Goal: Information Seeking & Learning: Learn about a topic

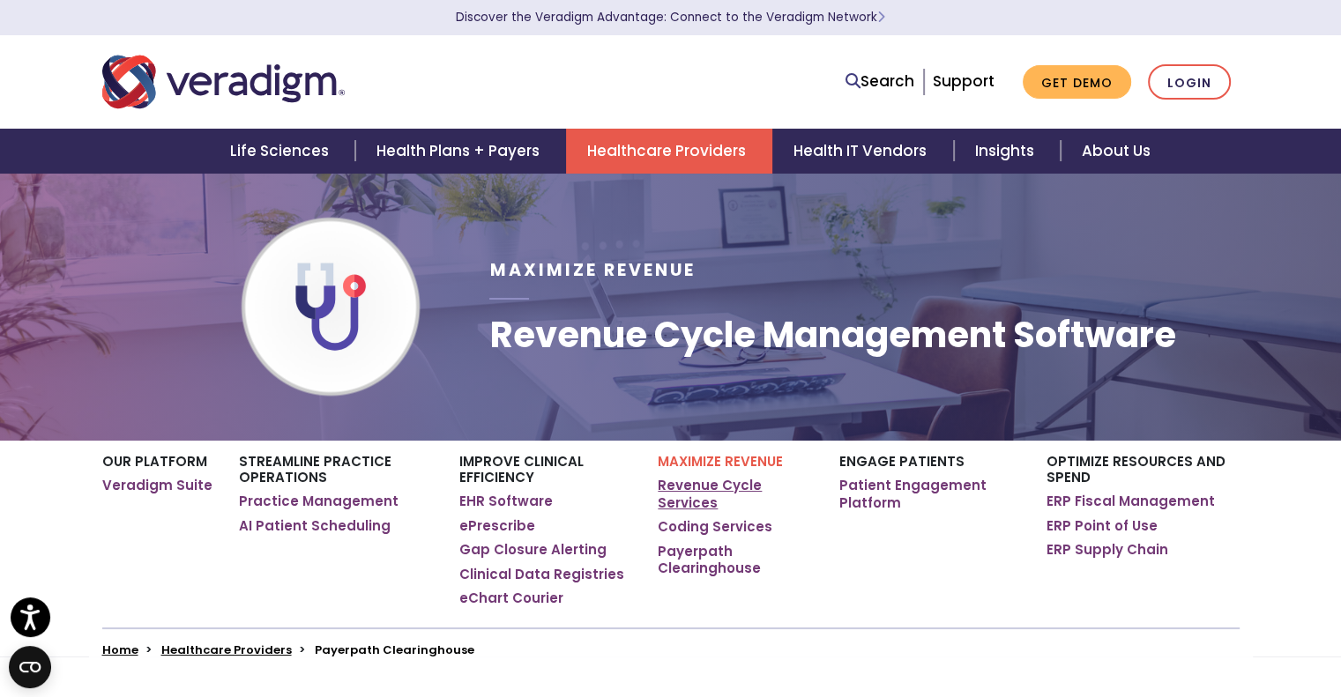
click at [697, 493] on link "Revenue Cycle Services" at bounding box center [735, 494] width 154 height 34
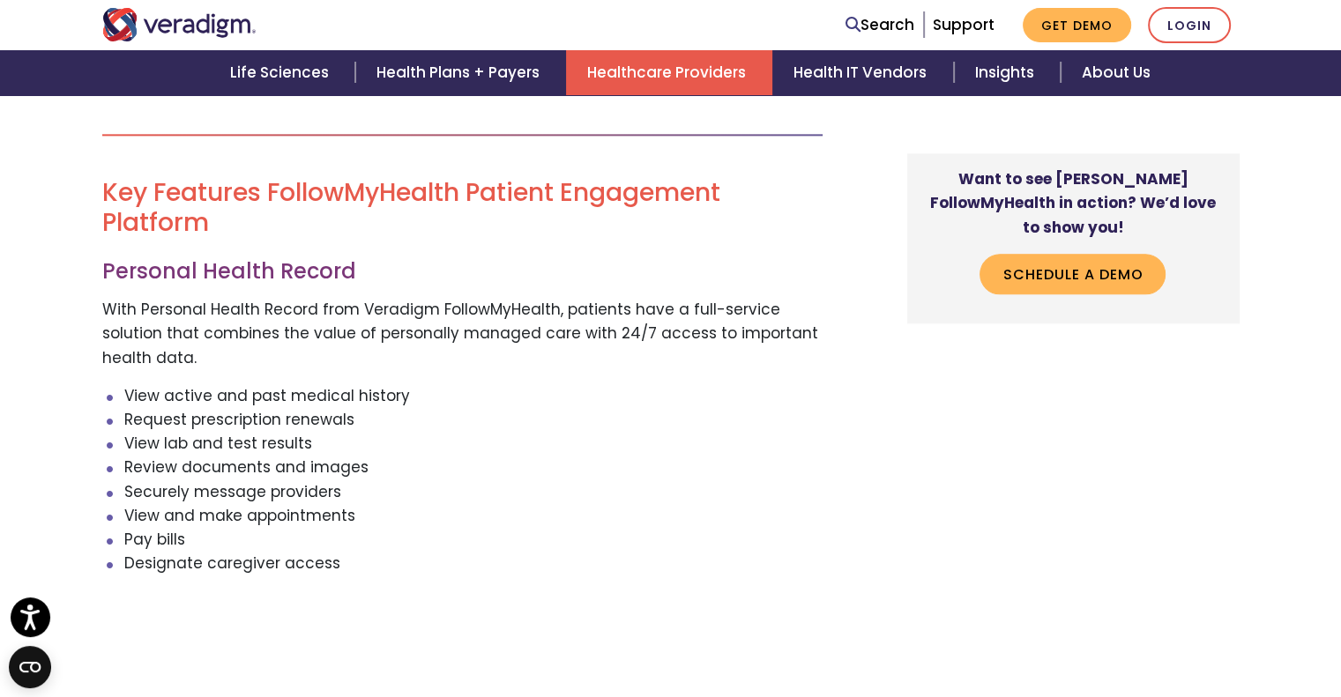
scroll to position [2644, 0]
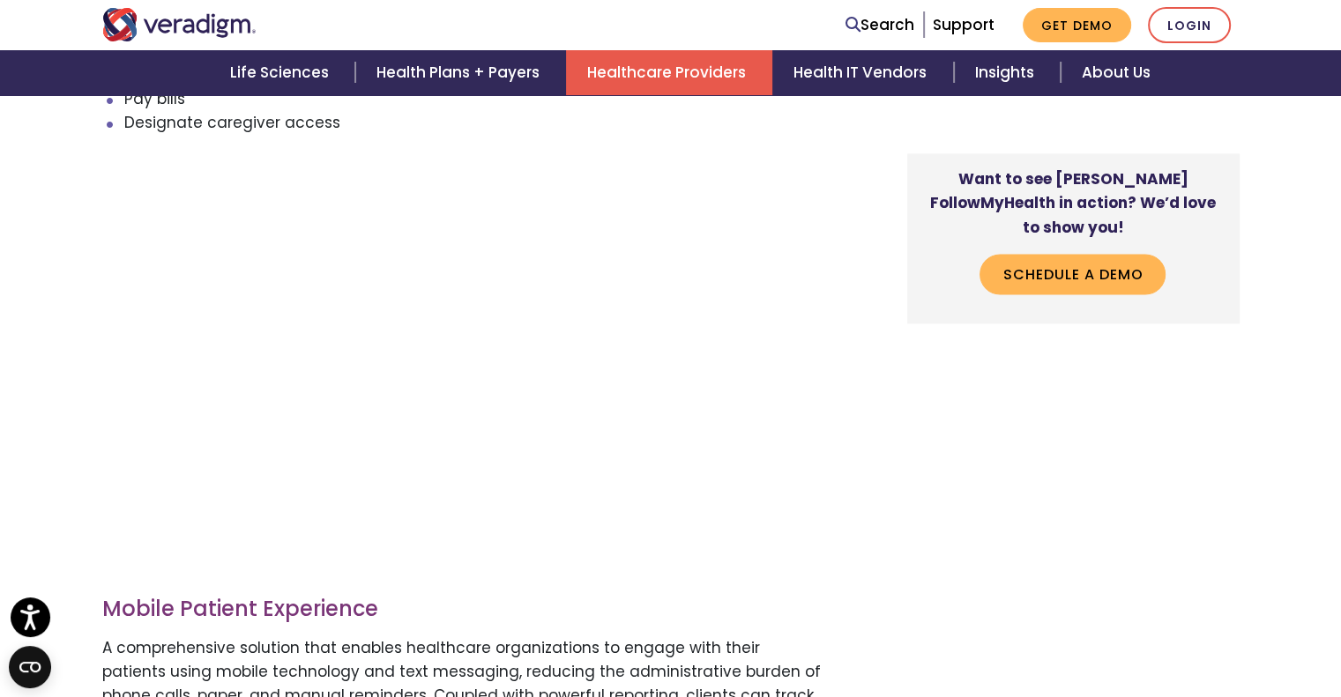
click at [887, 467] on div "Want to see Veradigm FollowMyHealth in action? We’d love to show you! Schedule …" at bounding box center [1059, 616] width 388 height 5123
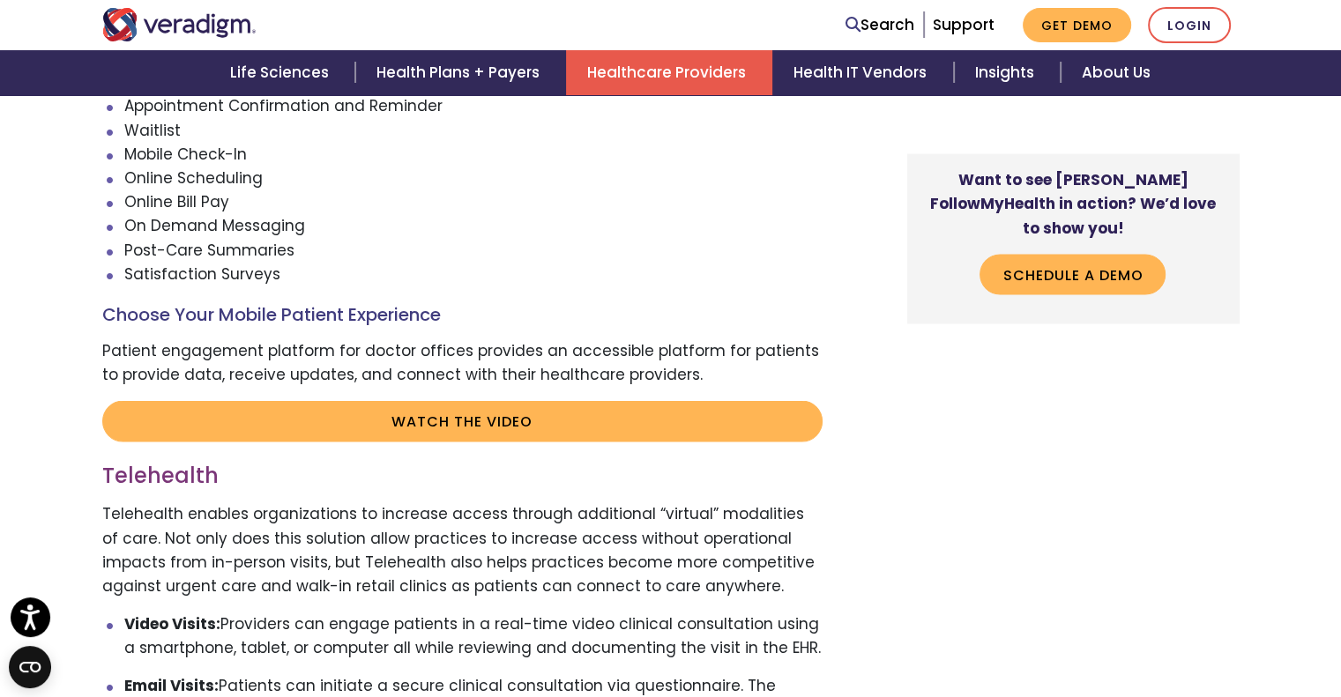
scroll to position [3304, 0]
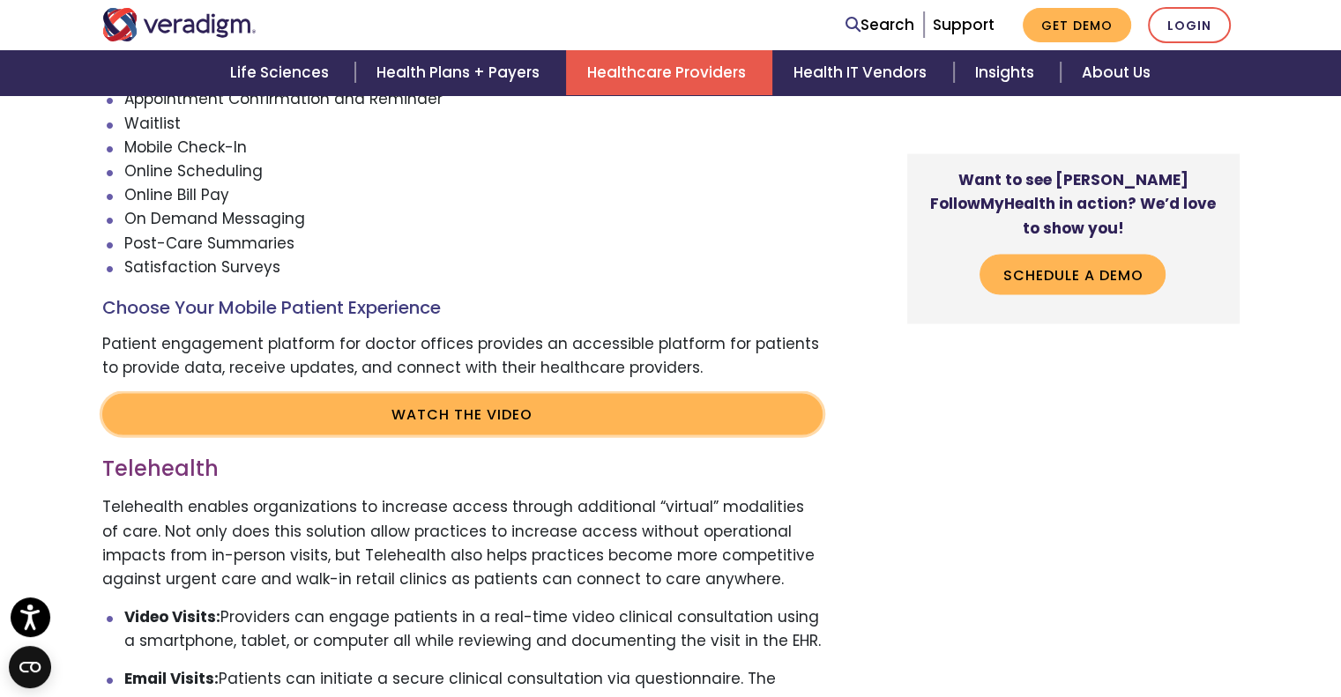
click at [472, 420] on link "Watch the video" at bounding box center [462, 413] width 720 height 41
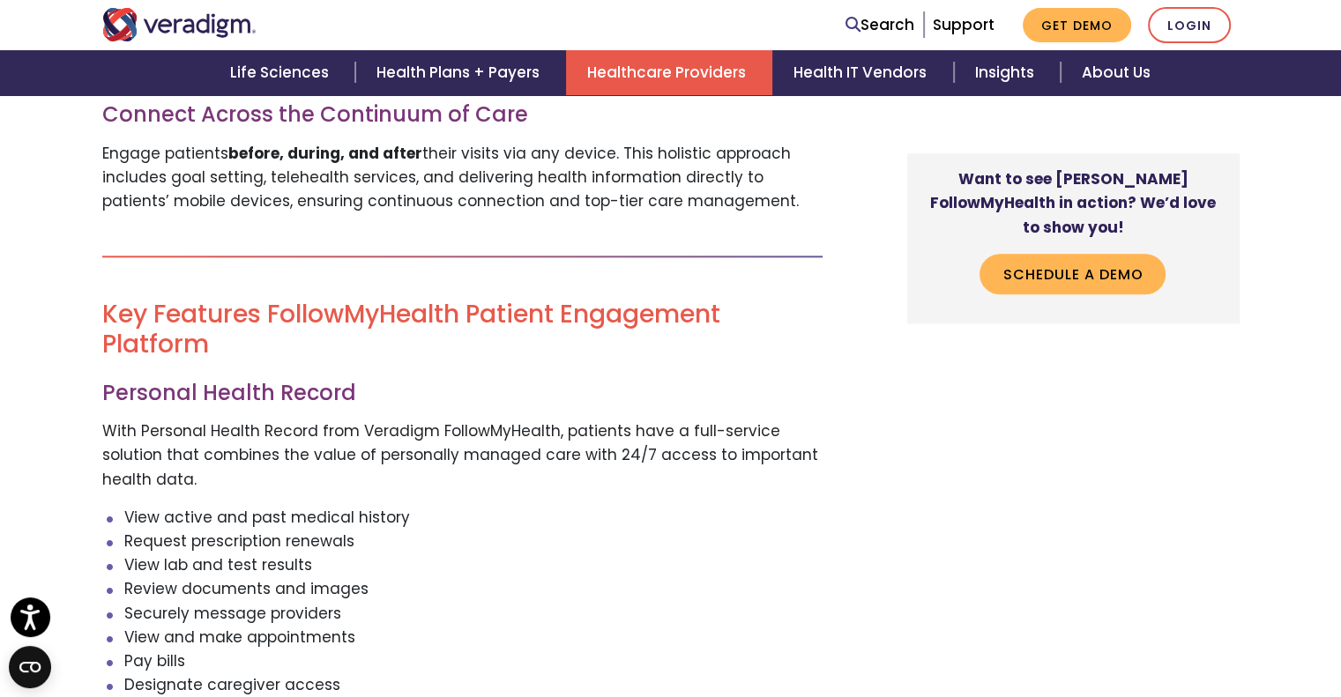
scroll to position [2192, 0]
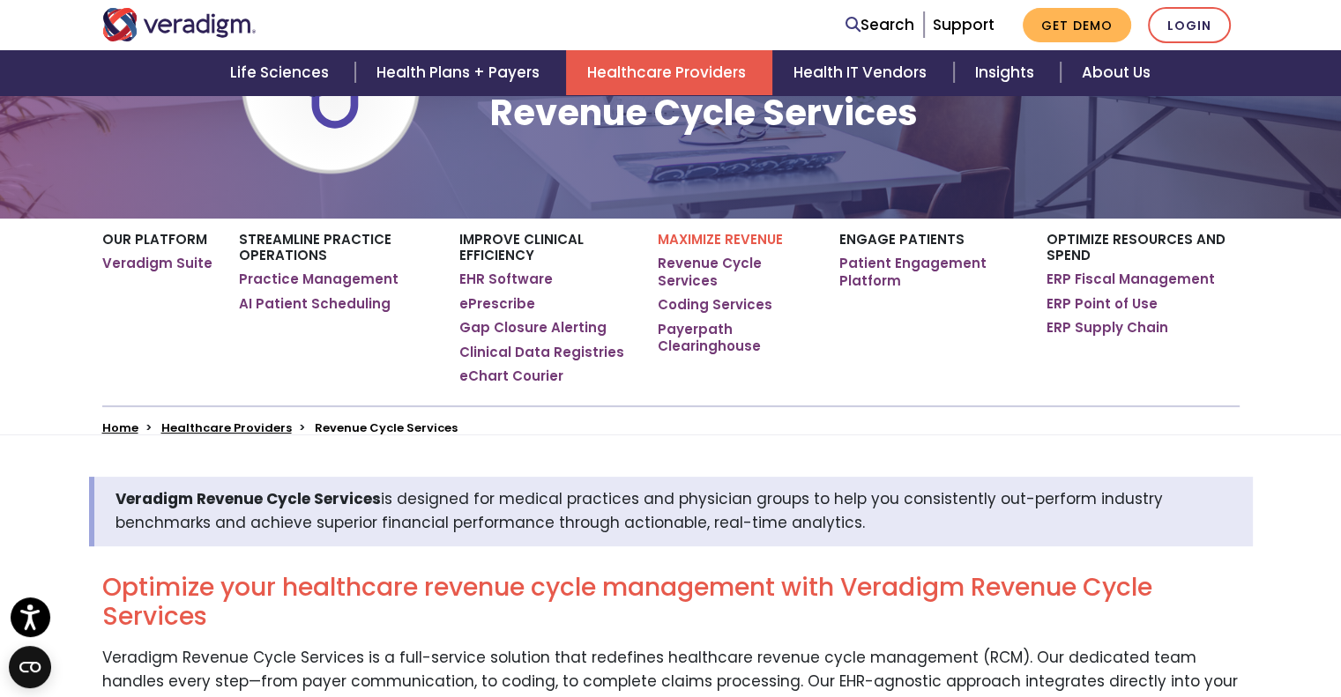
scroll to position [157, 0]
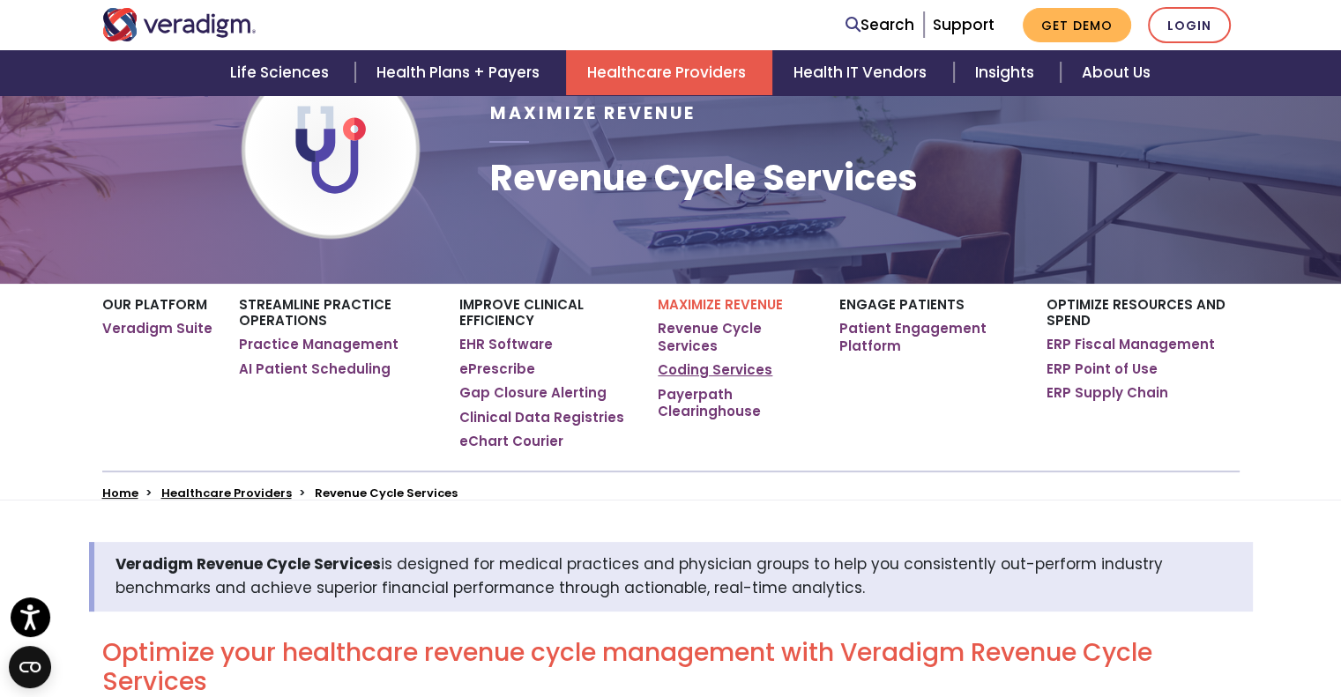
click at [681, 367] on link "Coding Services" at bounding box center [715, 370] width 115 height 18
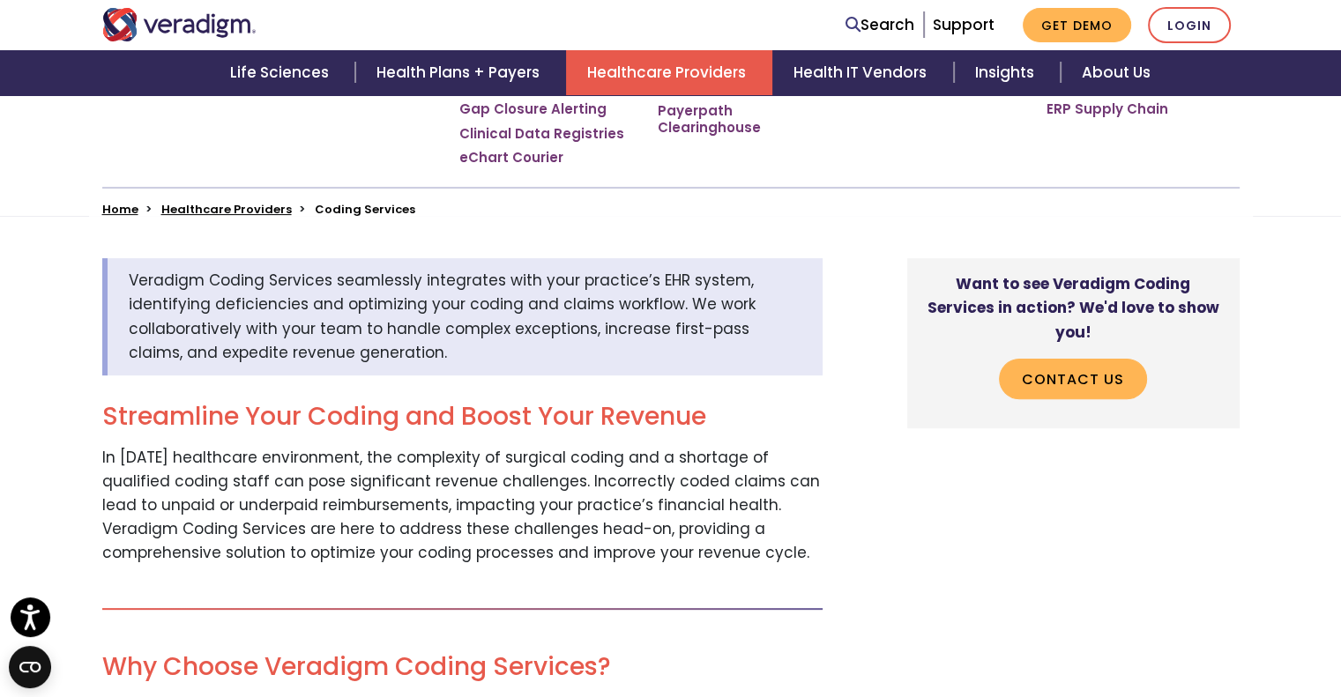
scroll to position [881, 0]
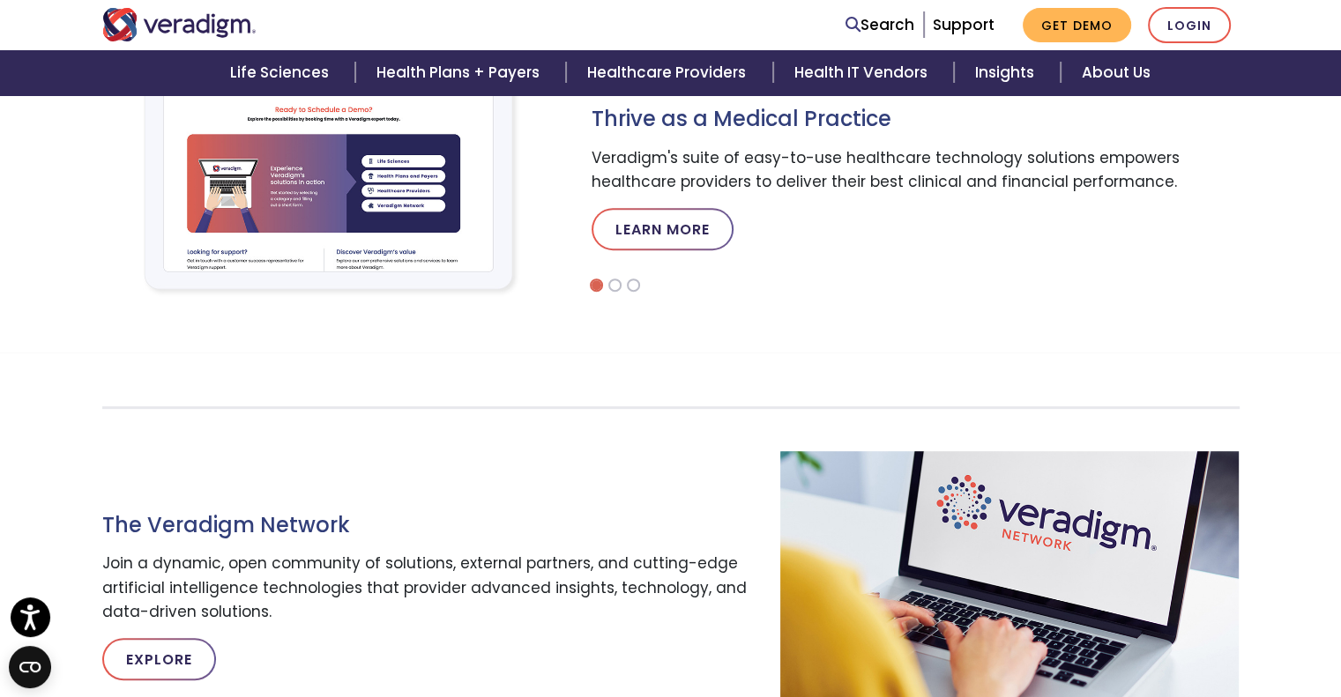
scroll to position [247, 0]
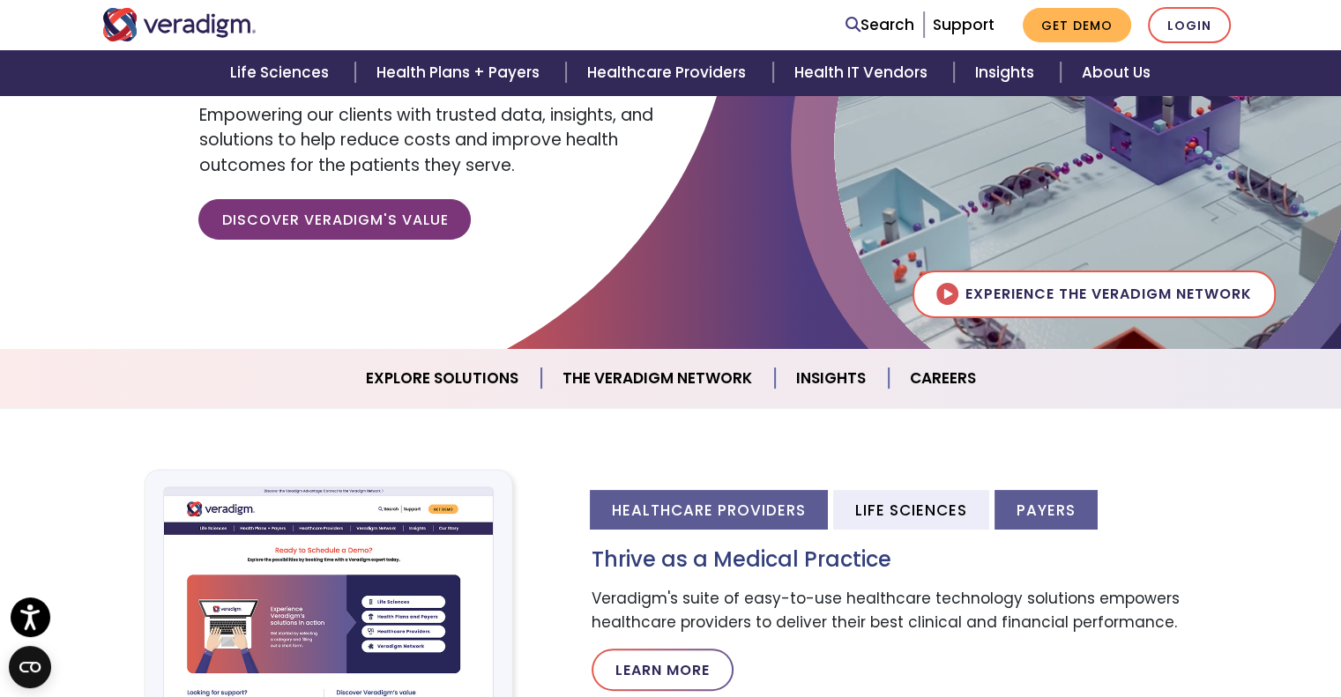
click at [1017, 506] on li "Payers" at bounding box center [1045, 510] width 103 height 40
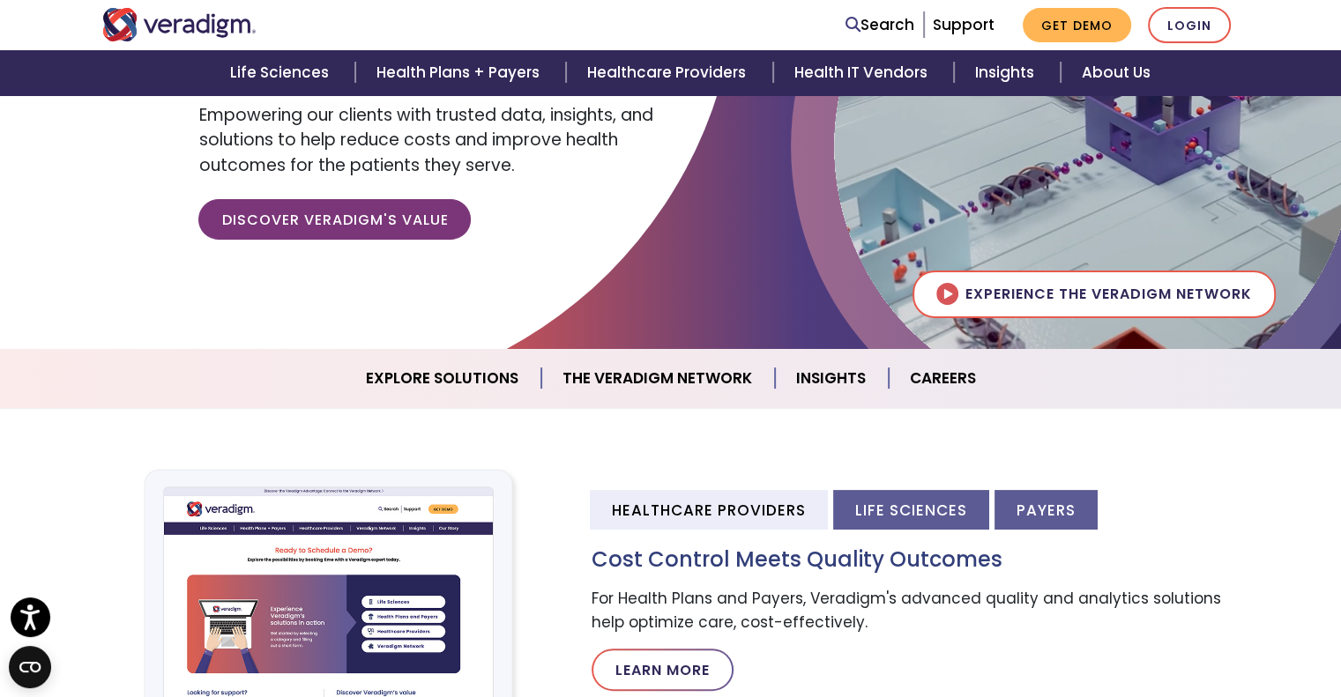
click at [940, 502] on li "Life Sciences" at bounding box center [911, 510] width 156 height 40
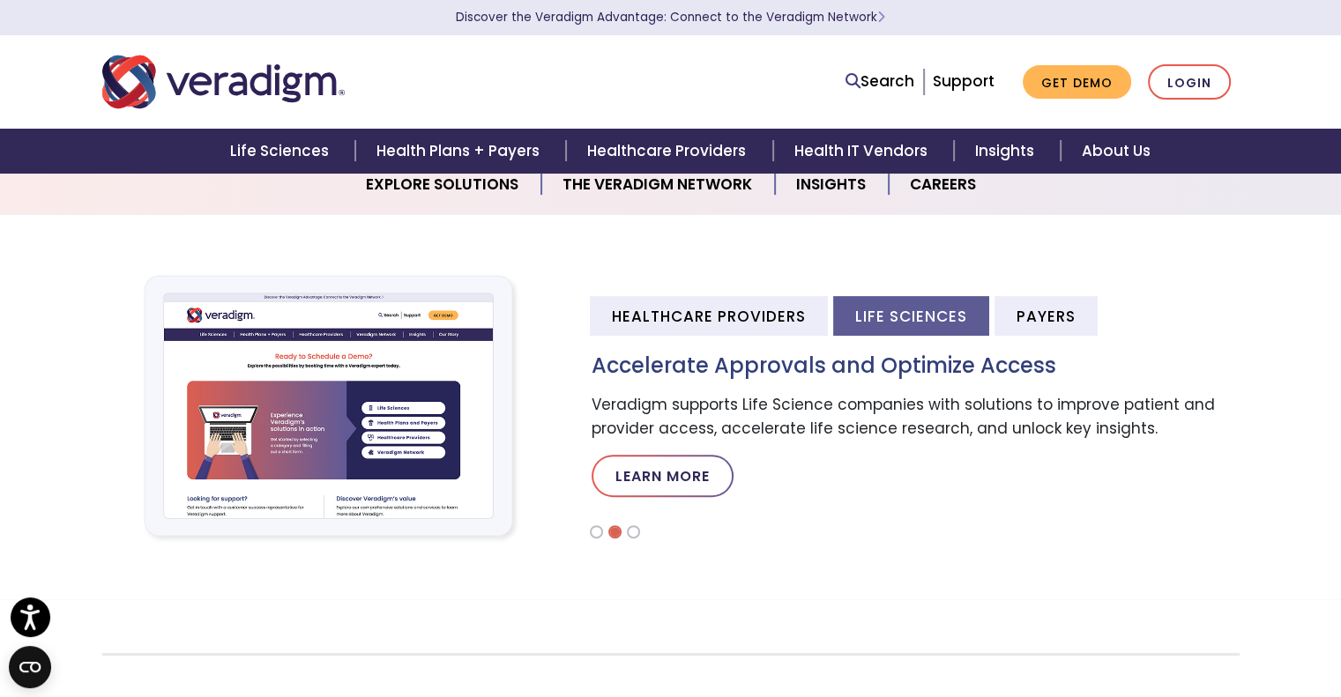
scroll to position [0, 0]
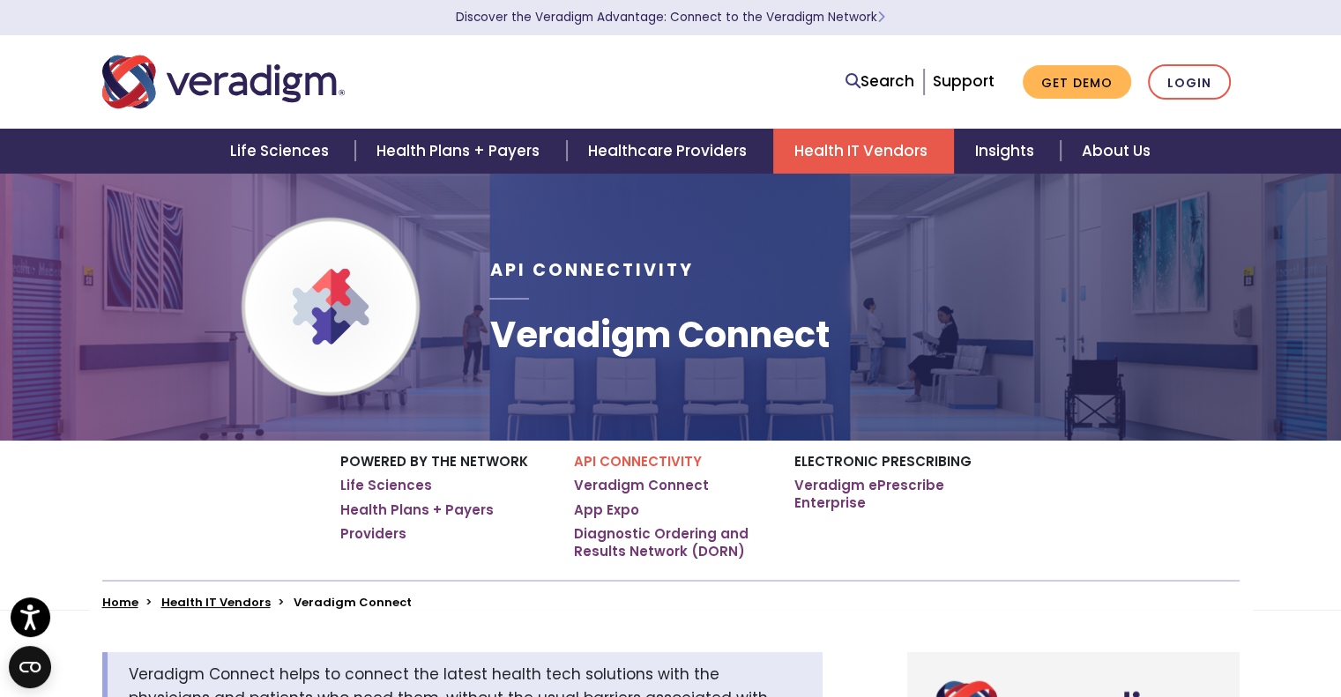
scroll to position [441, 0]
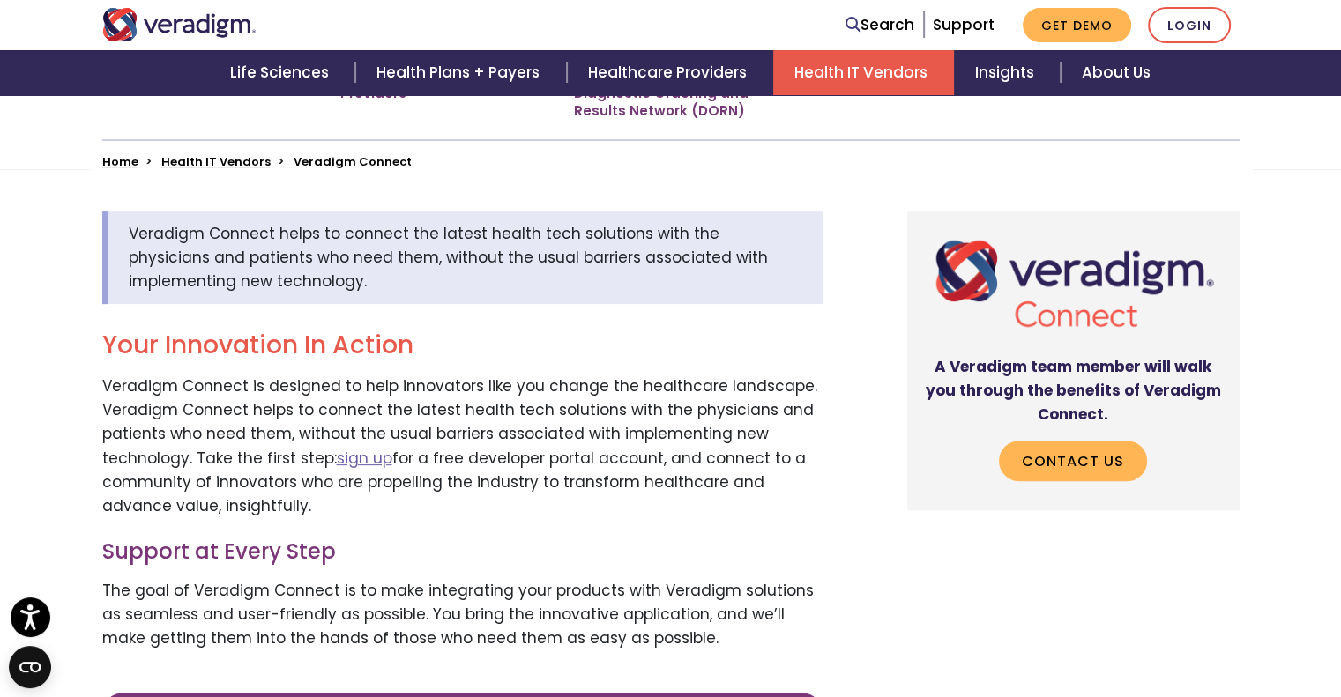
click at [996, 632] on div "A Veradigm team member will walk you through the benefits of Veradigm Connect. …" at bounding box center [1059, 511] width 388 height 598
